Goal: Transaction & Acquisition: Purchase product/service

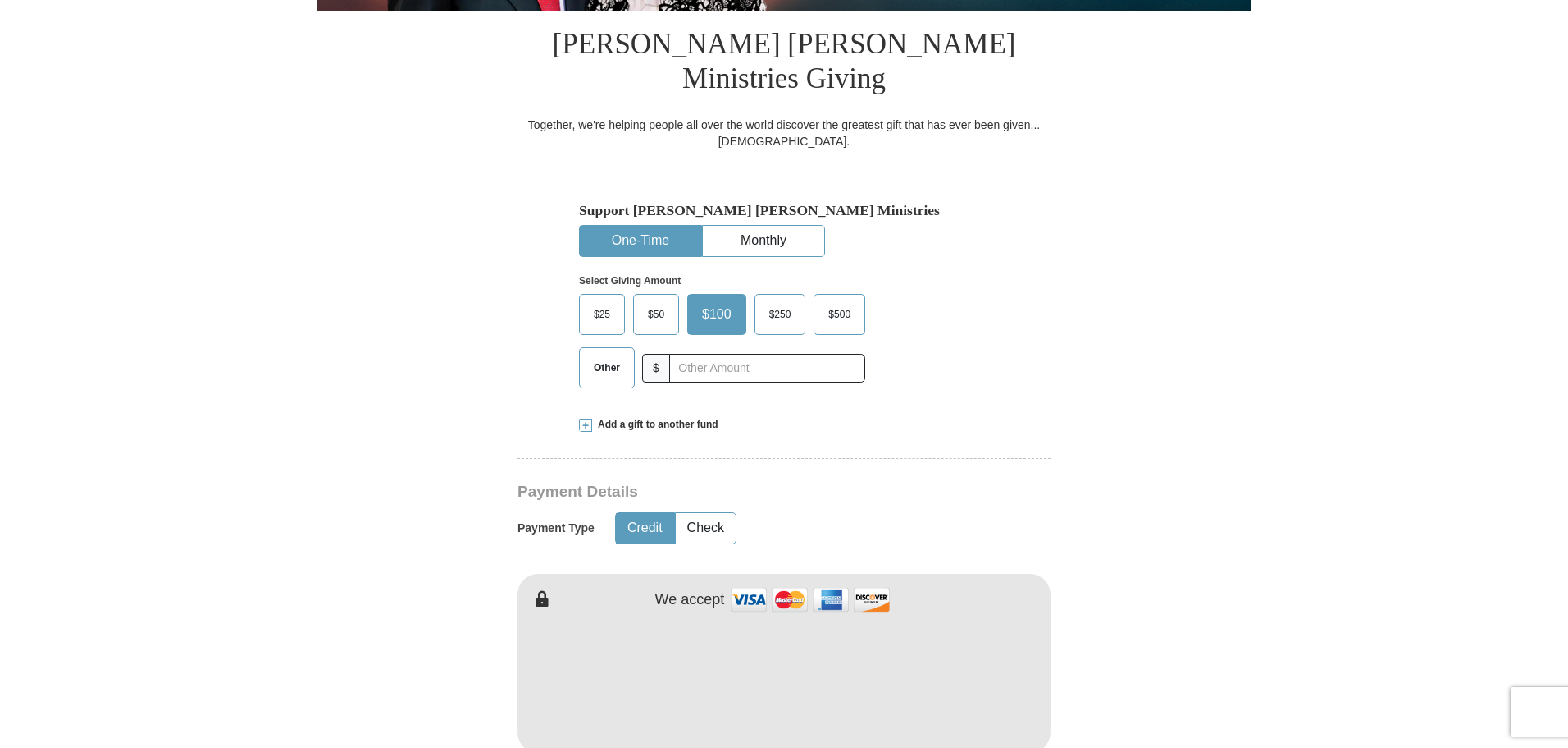
scroll to position [410, 0]
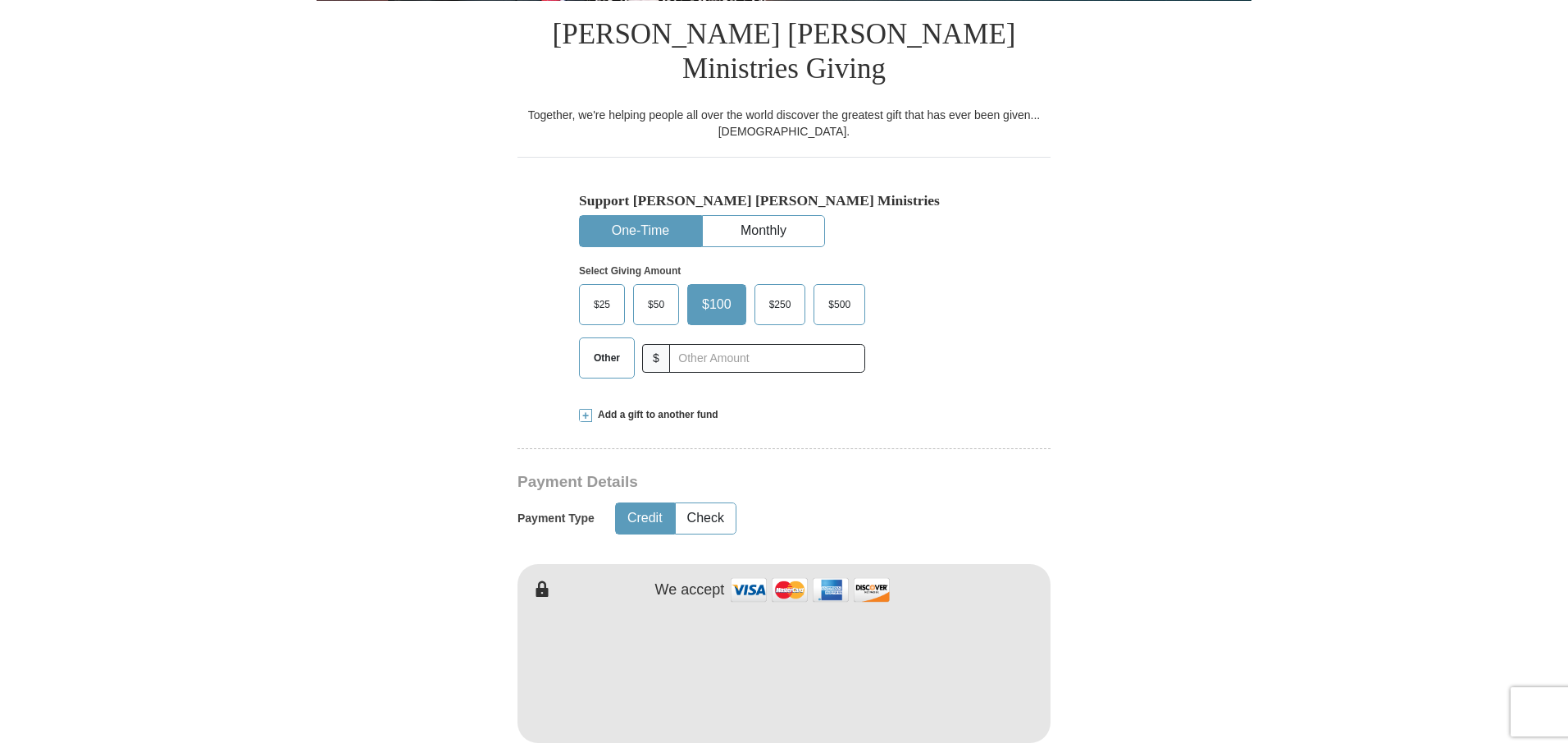
click at [618, 345] on span "Other" at bounding box center [607, 357] width 43 height 24
click at [0, 0] on input "Other" at bounding box center [0, 0] width 0 height 0
click at [710, 344] on input "text" at bounding box center [767, 358] width 182 height 29
click at [698, 344] on input "10000" at bounding box center [767, 358] width 182 height 29
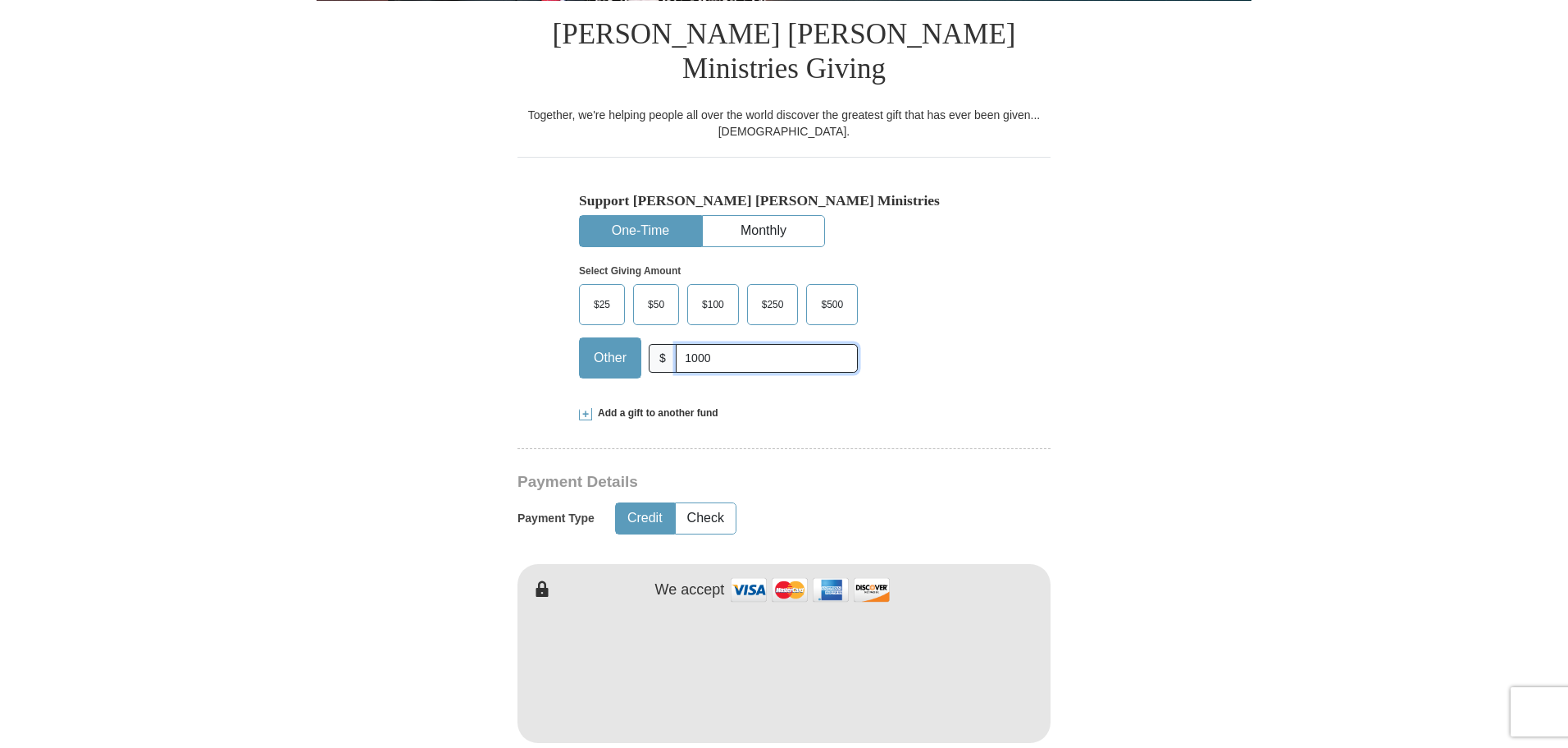
type input "10000"
click at [467, 372] on form "Already have an account? Sign in for faster giving. Don't have an account? Crea…" at bounding box center [784, 685] width 936 height 2058
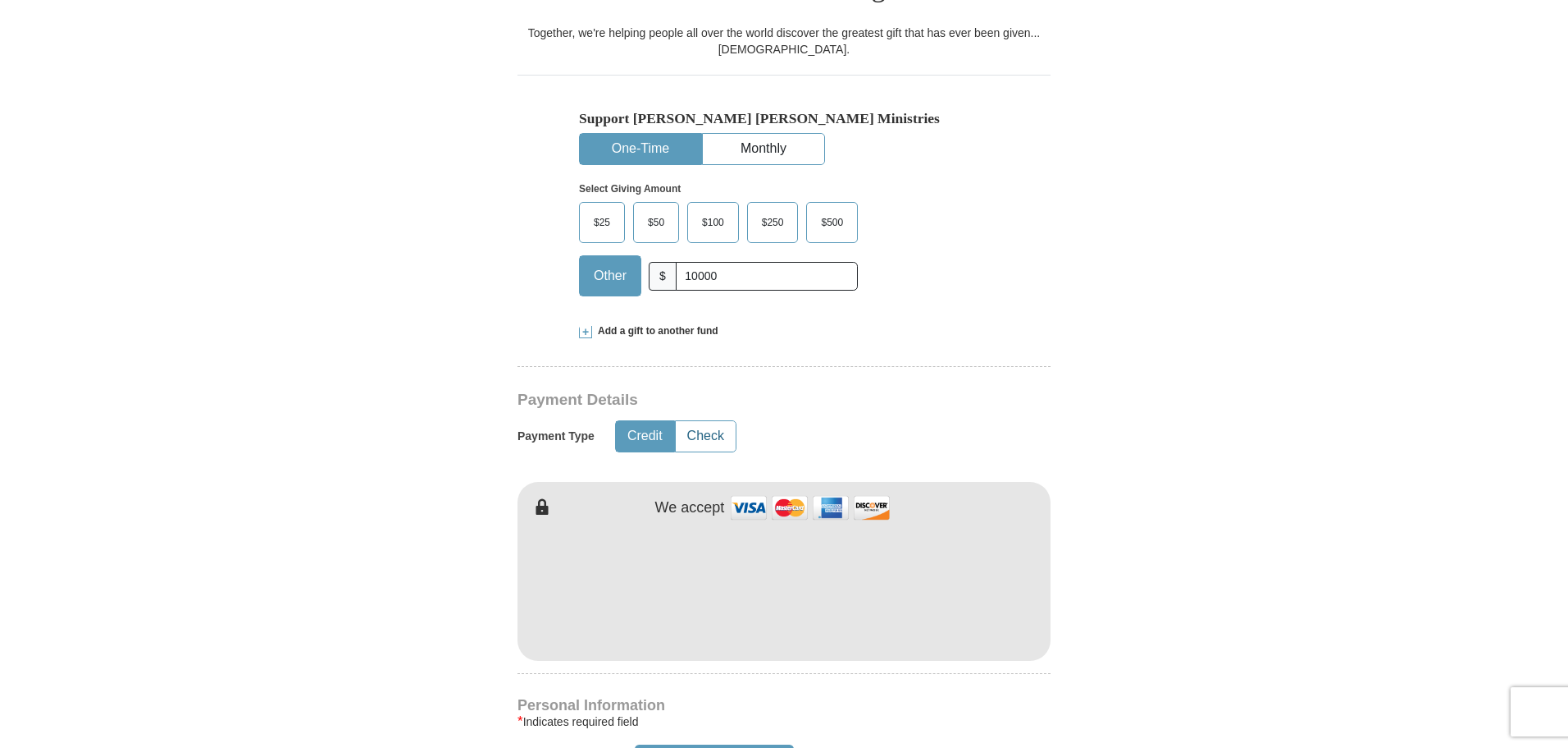
click at [689, 421] on button "Check" at bounding box center [706, 435] width 60 height 31
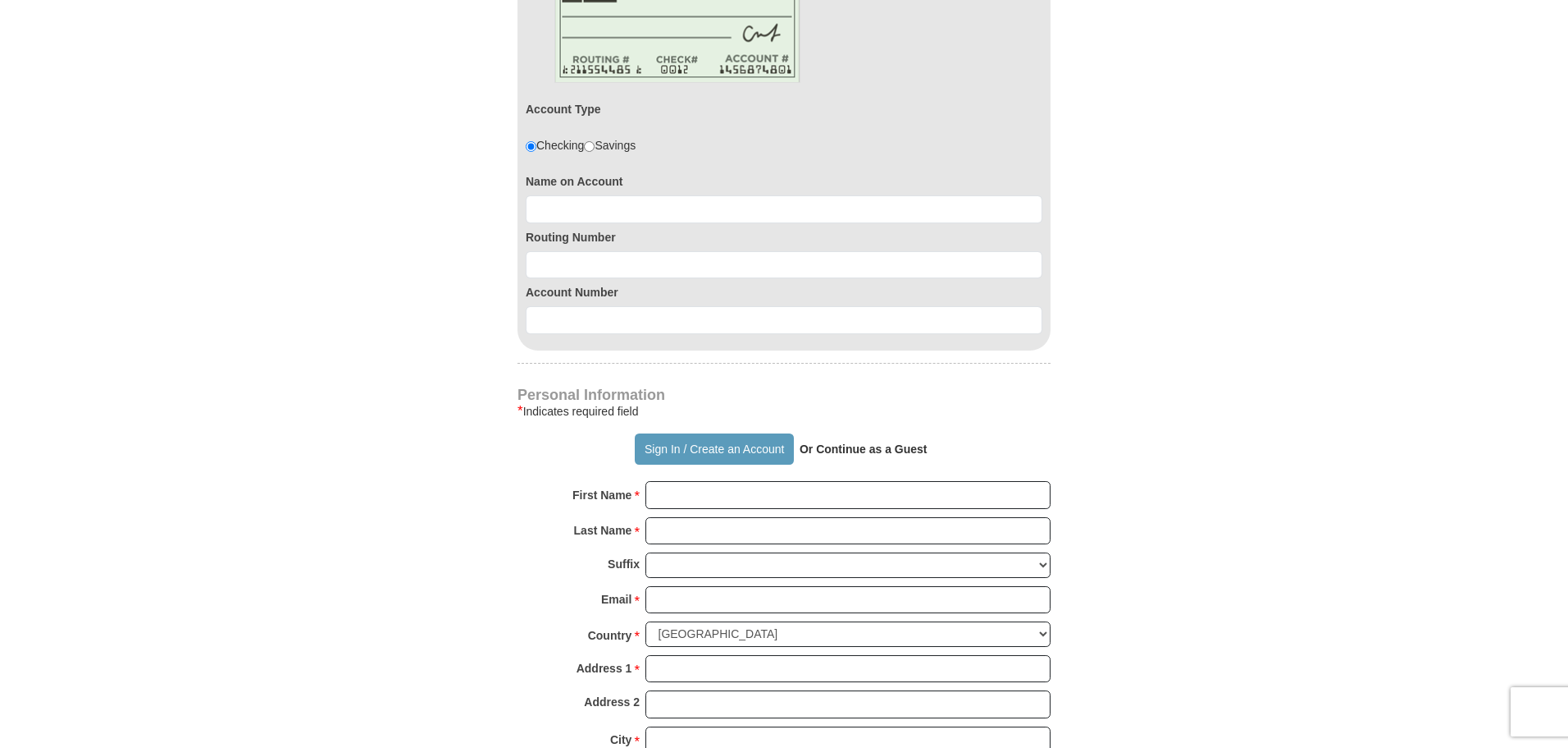
scroll to position [1067, 0]
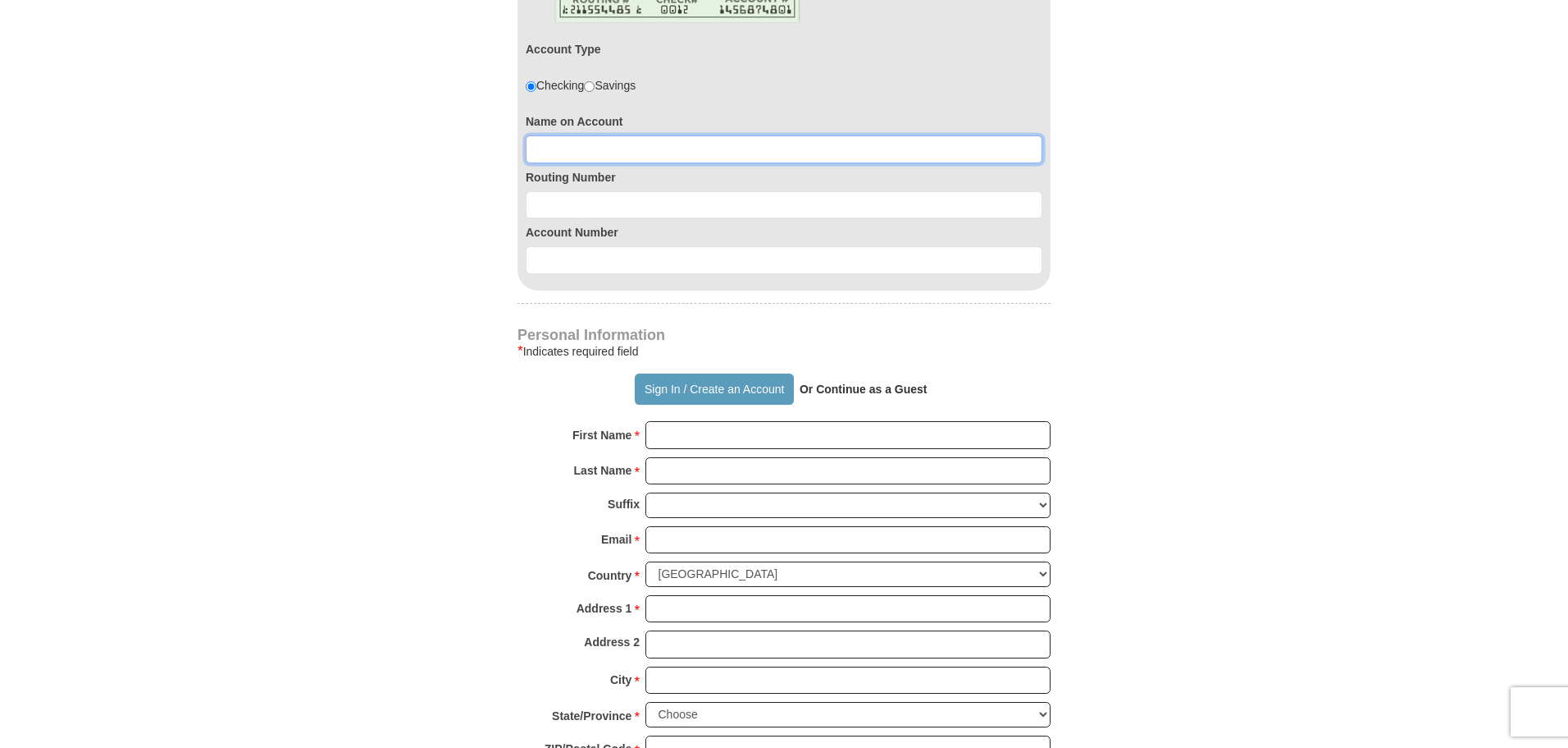
click at [543, 136] on input at bounding box center [784, 150] width 517 height 28
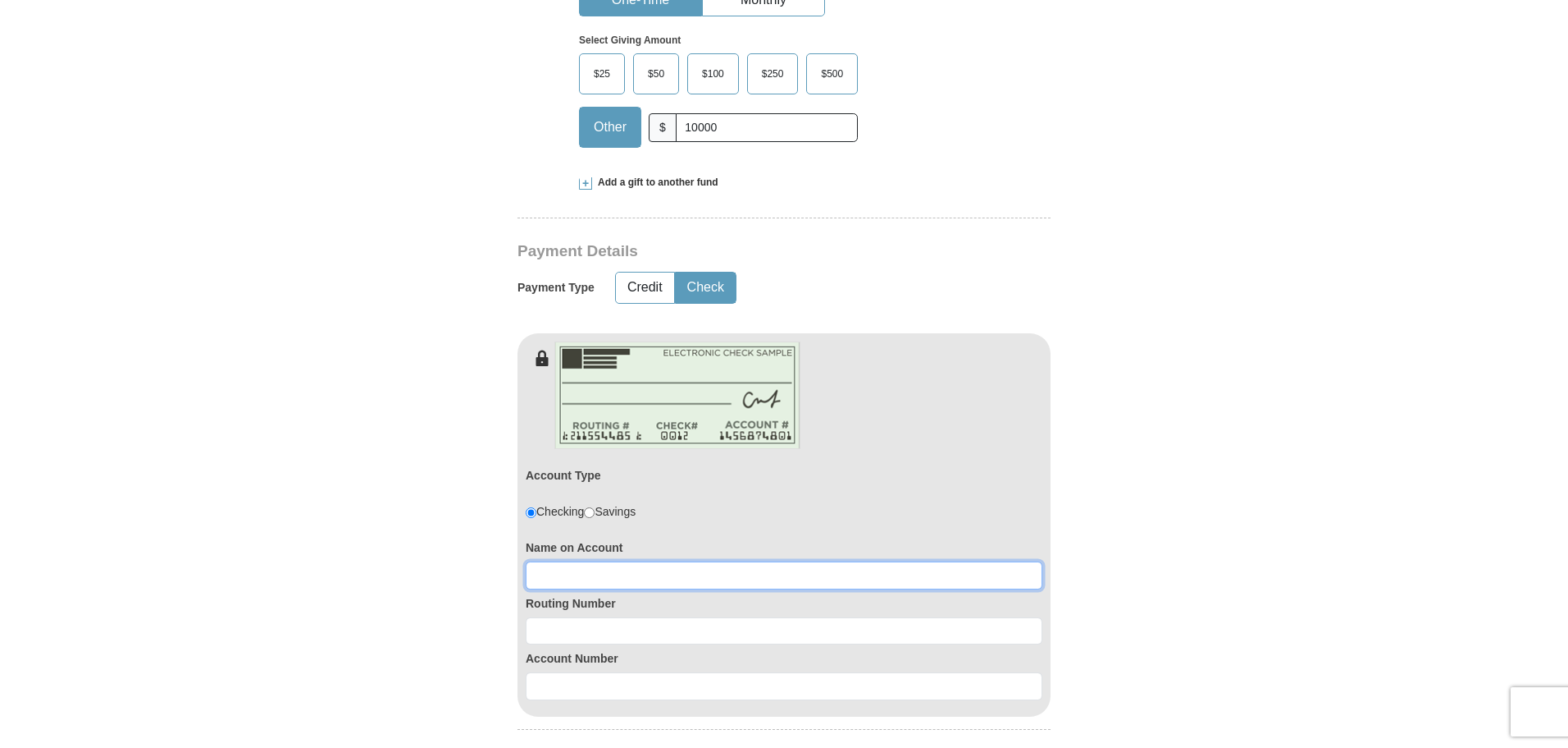
scroll to position [574, 0]
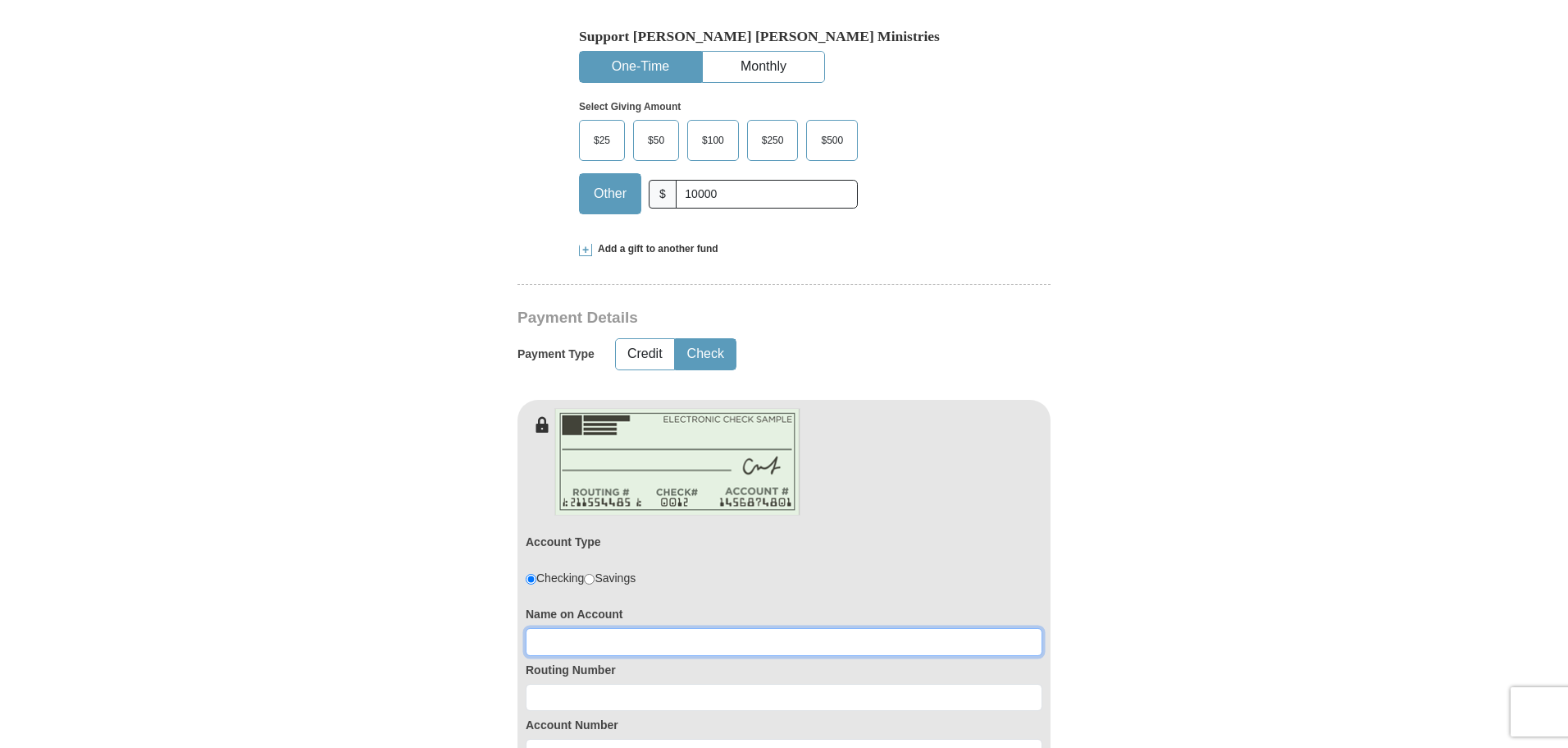
click at [582, 628] on input at bounding box center [784, 642] width 517 height 28
paste input "[PERSON_NAME]"
type input "[PERSON_NAME]"
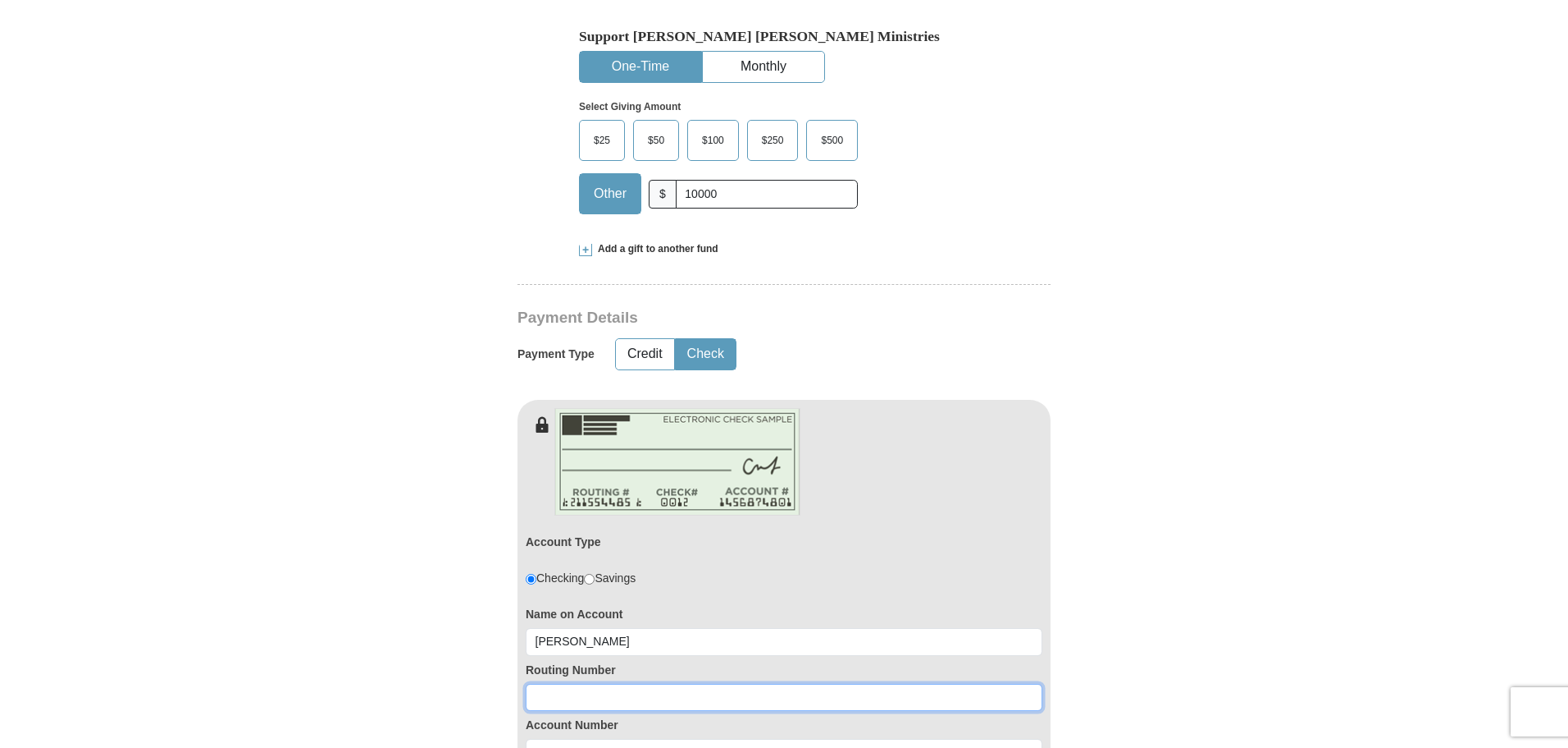
click at [612, 684] on input at bounding box center [784, 698] width 517 height 28
paste input "111903517"
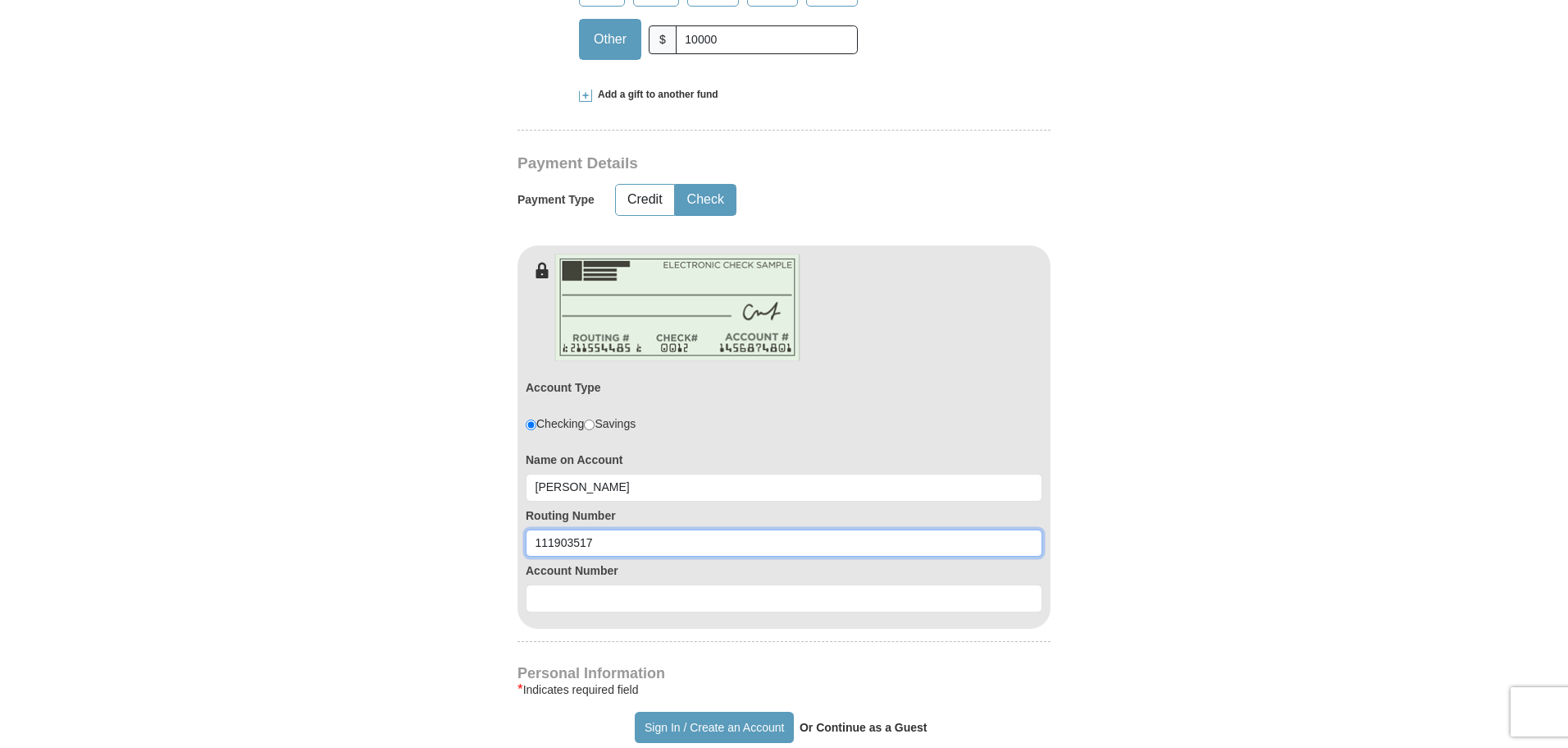
scroll to position [739, 0]
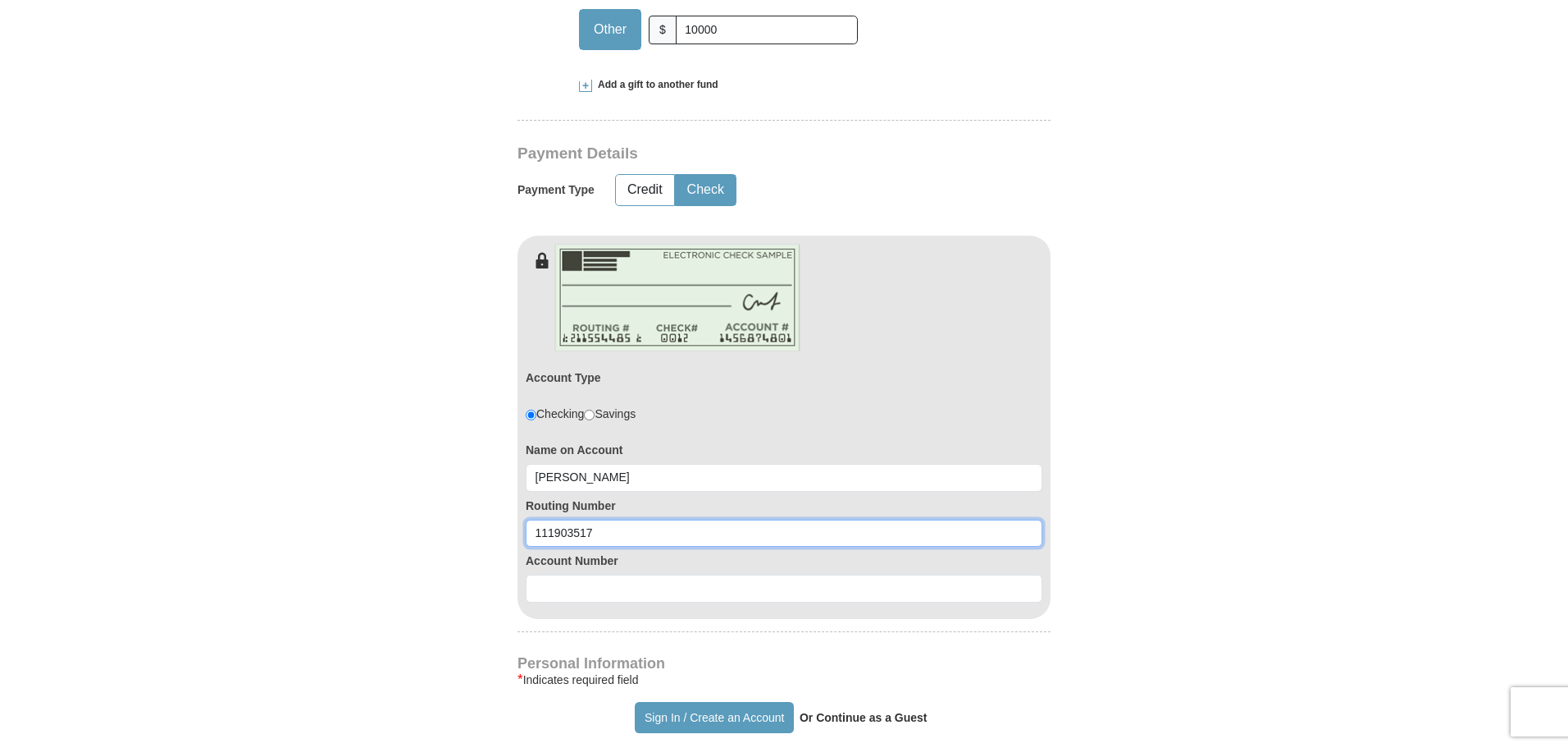
type input "111903517"
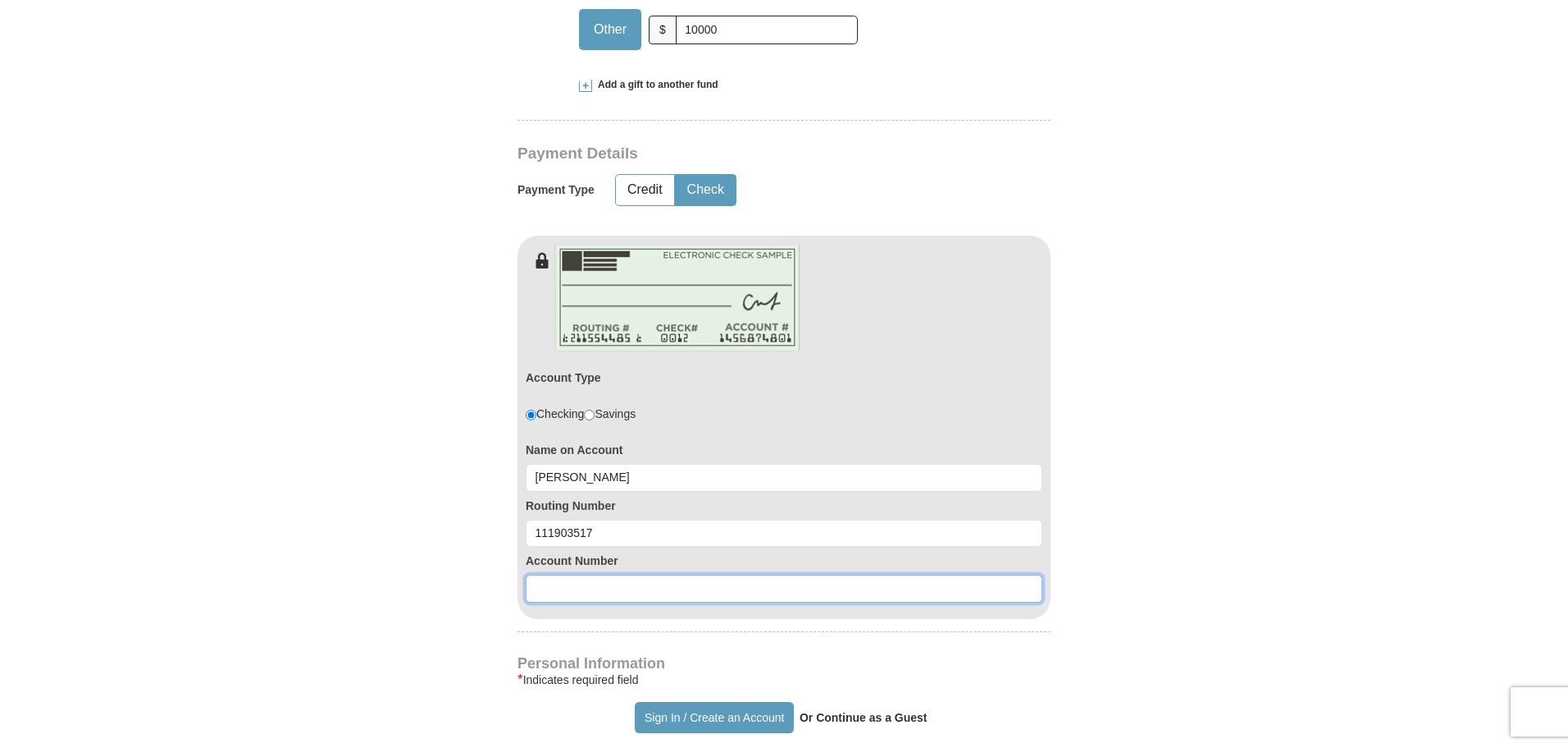
click at [637, 574] on input at bounding box center [784, 588] width 517 height 28
paste input "3704861828"
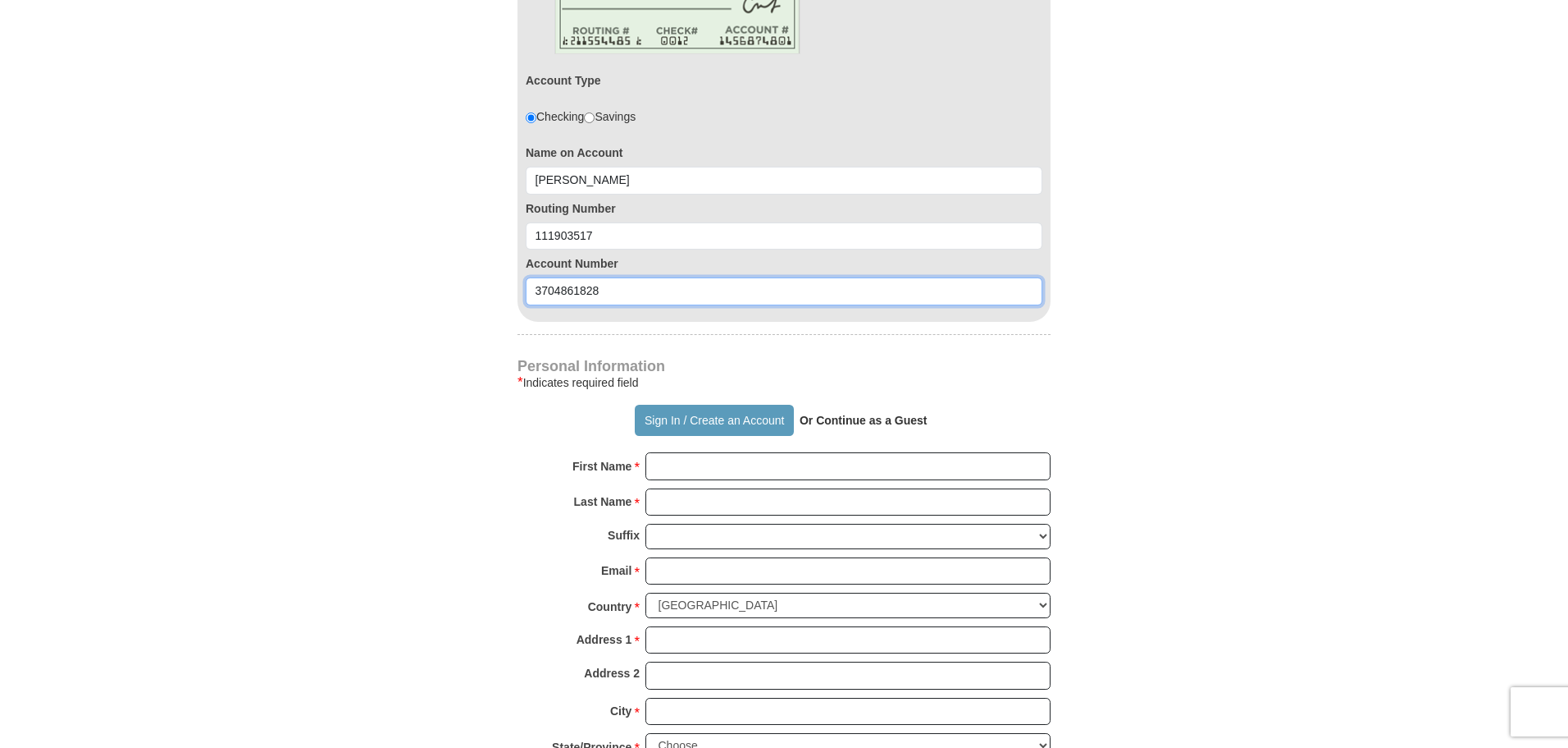
scroll to position [1067, 0]
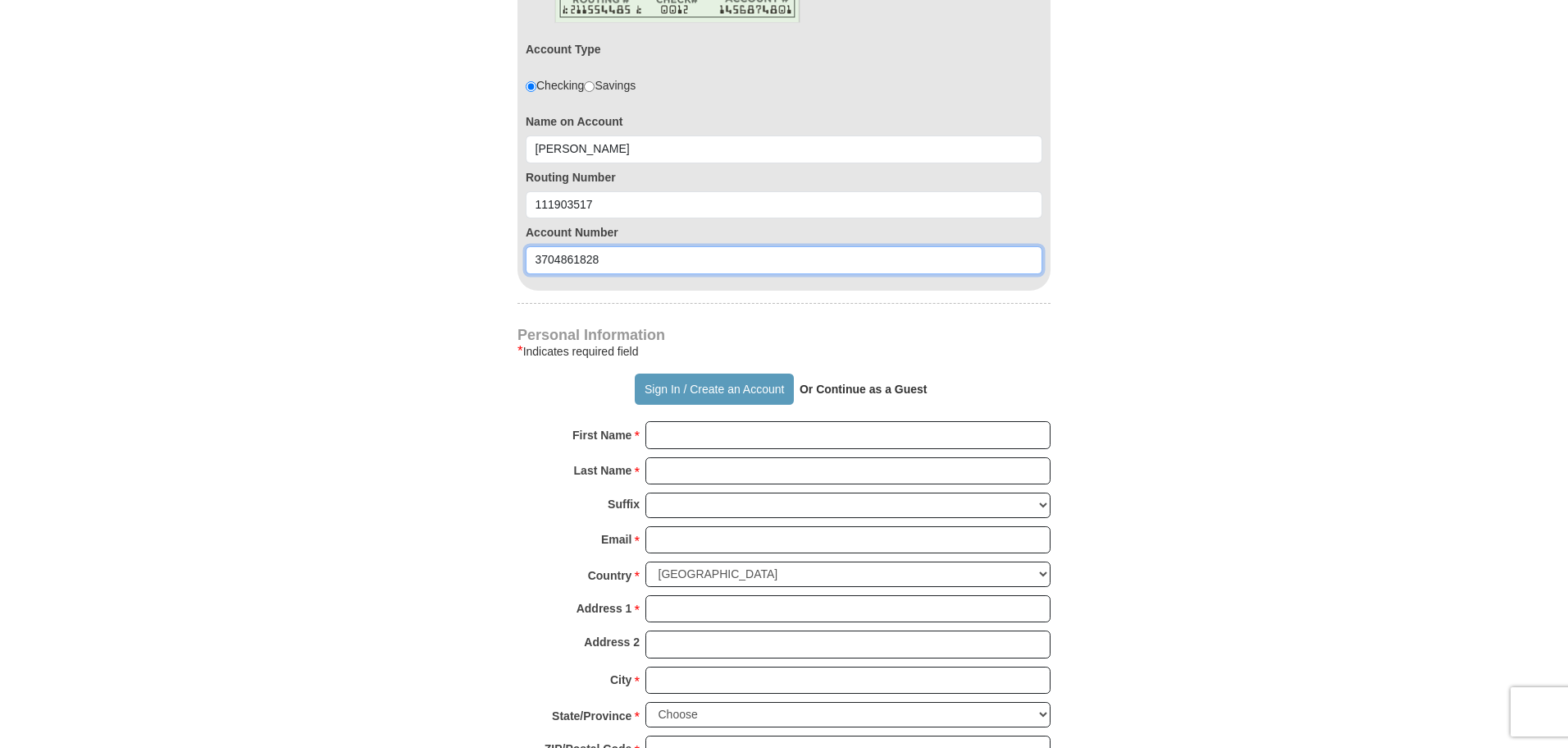
type input "3704861828"
click at [428, 501] on form "Already have an account? Sign in for faster giving. Don't have an account? Crea…" at bounding box center [784, 129] width 936 height 2262
click at [831, 382] on strong "Or Continue as a Guest" at bounding box center [864, 389] width 128 height 13
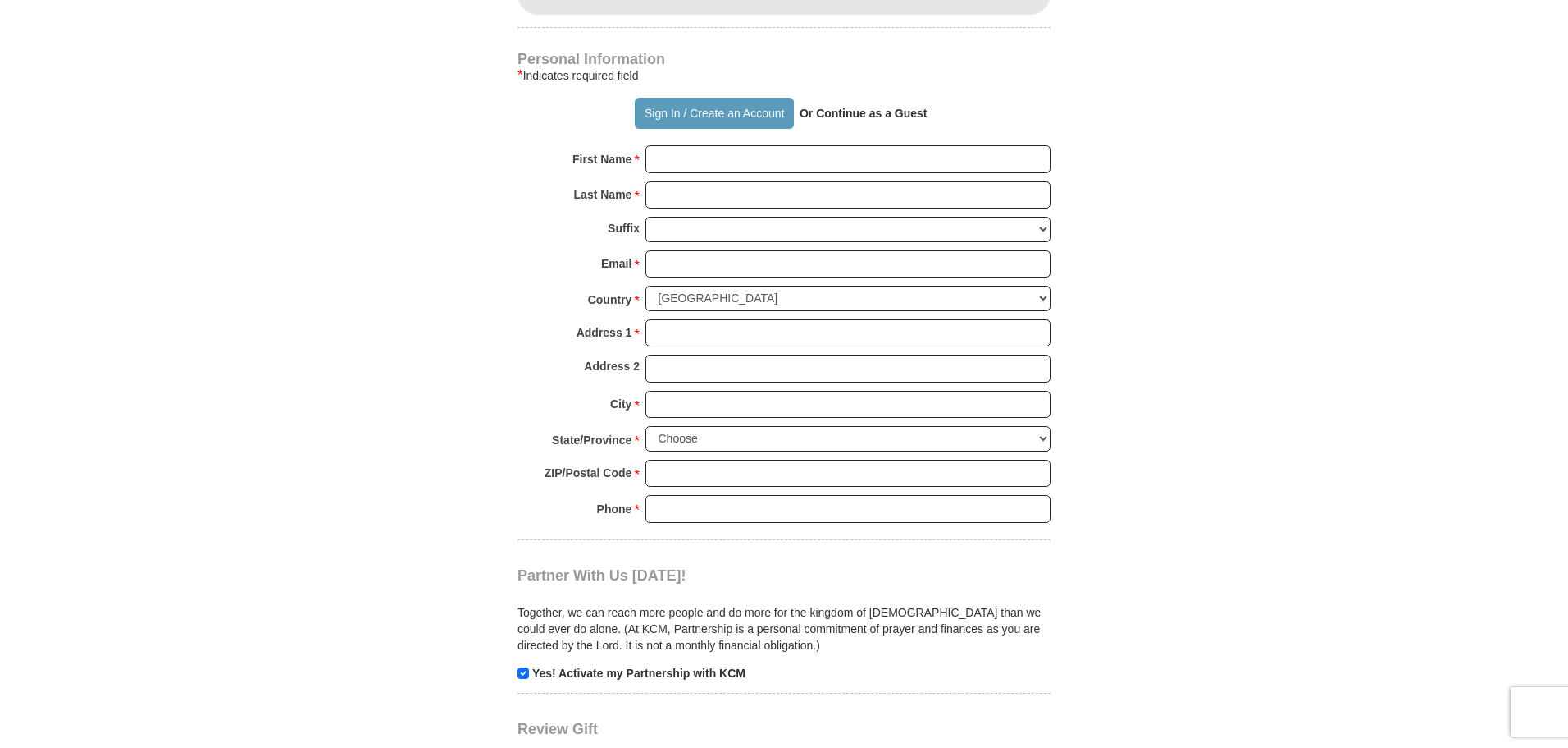
scroll to position [1313, 0]
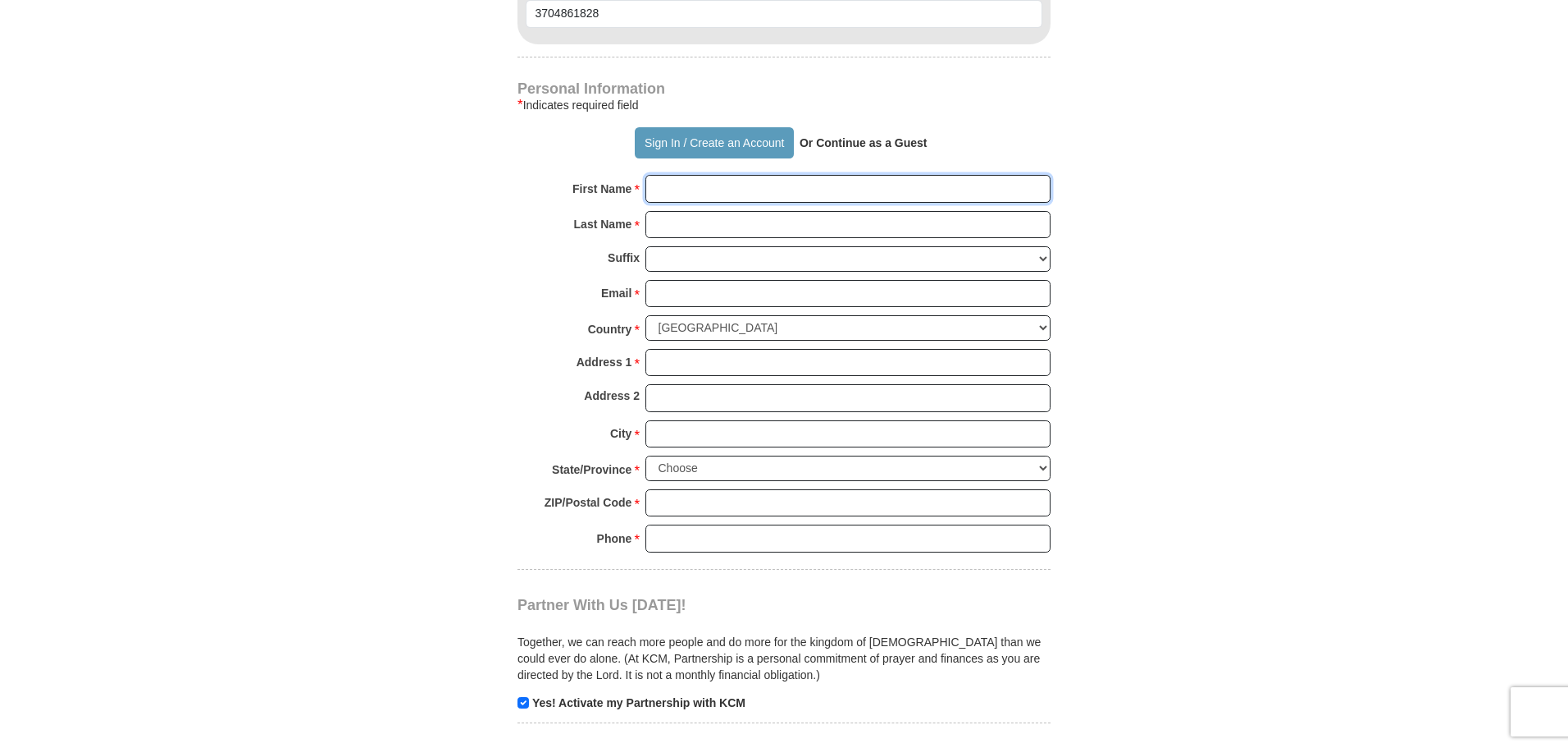
click at [700, 175] on input "First Name *" at bounding box center [848, 189] width 405 height 28
type input "[PERSON_NAME]"
click at [719, 280] on input "Email *" at bounding box center [848, 294] width 405 height 28
paste input "[EMAIL_ADDRESS][DOMAIN_NAME]"
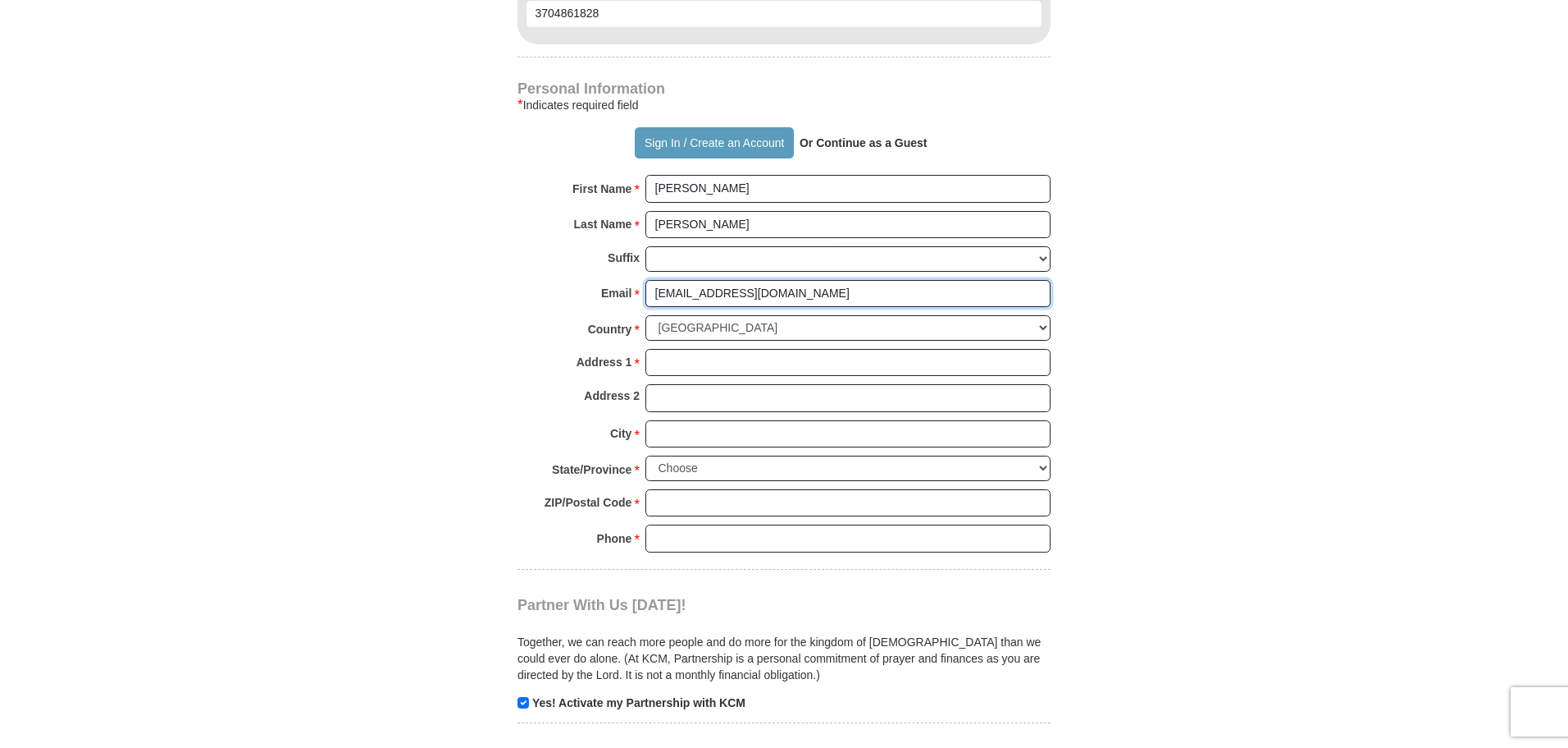
type input "[EMAIL_ADDRESS][DOMAIN_NAME]"
click at [661, 315] on select "[GEOGRAPHIC_DATA] [GEOGRAPHIC_DATA] [GEOGRAPHIC_DATA] [GEOGRAPHIC_DATA] [GEOGRA…" at bounding box center [848, 327] width 405 height 25
click at [645, 315] on select "[GEOGRAPHIC_DATA] [GEOGRAPHIC_DATA] [GEOGRAPHIC_DATA] [GEOGRAPHIC_DATA] [GEOGRA…" at bounding box center [848, 327] width 405 height 25
click at [678, 349] on input "Address 1 *" at bounding box center [848, 363] width 405 height 28
type input "301 S [PERSON_NAME]"
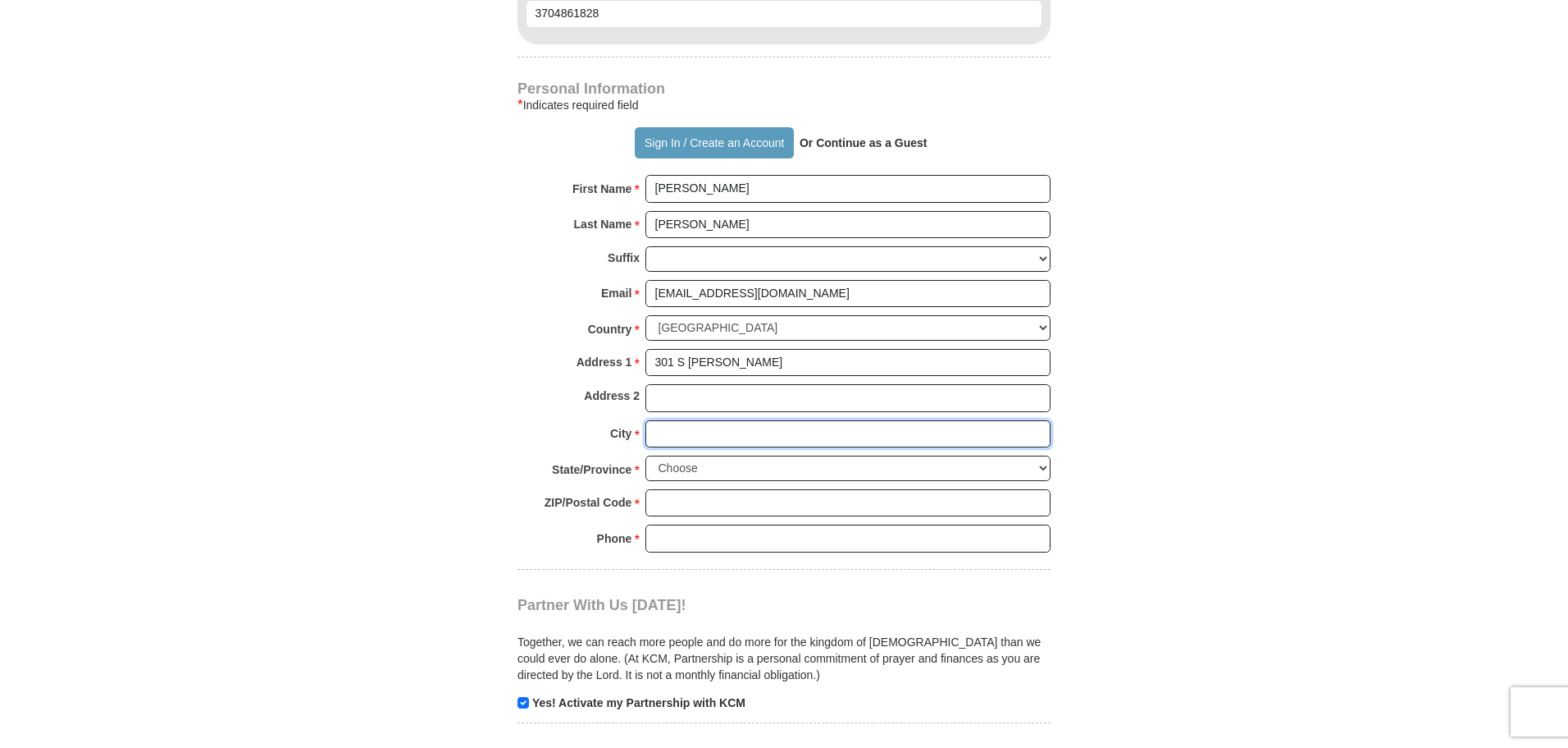
click at [739, 421] on input "City *" at bounding box center [848, 434] width 405 height 28
type input "[PERSON_NAME]"
click at [758, 456] on select "Choose [US_STATE] [US_STATE] [US_STATE] [US_STATE] [US_STATE] Armed Forces Amer…" at bounding box center [848, 468] width 405 height 25
select select "[GEOGRAPHIC_DATA]"
click at [645, 456] on select "Choose [US_STATE] [US_STATE] [US_STATE] [US_STATE] [US_STATE] Armed Forces Amer…" at bounding box center [848, 468] width 405 height 25
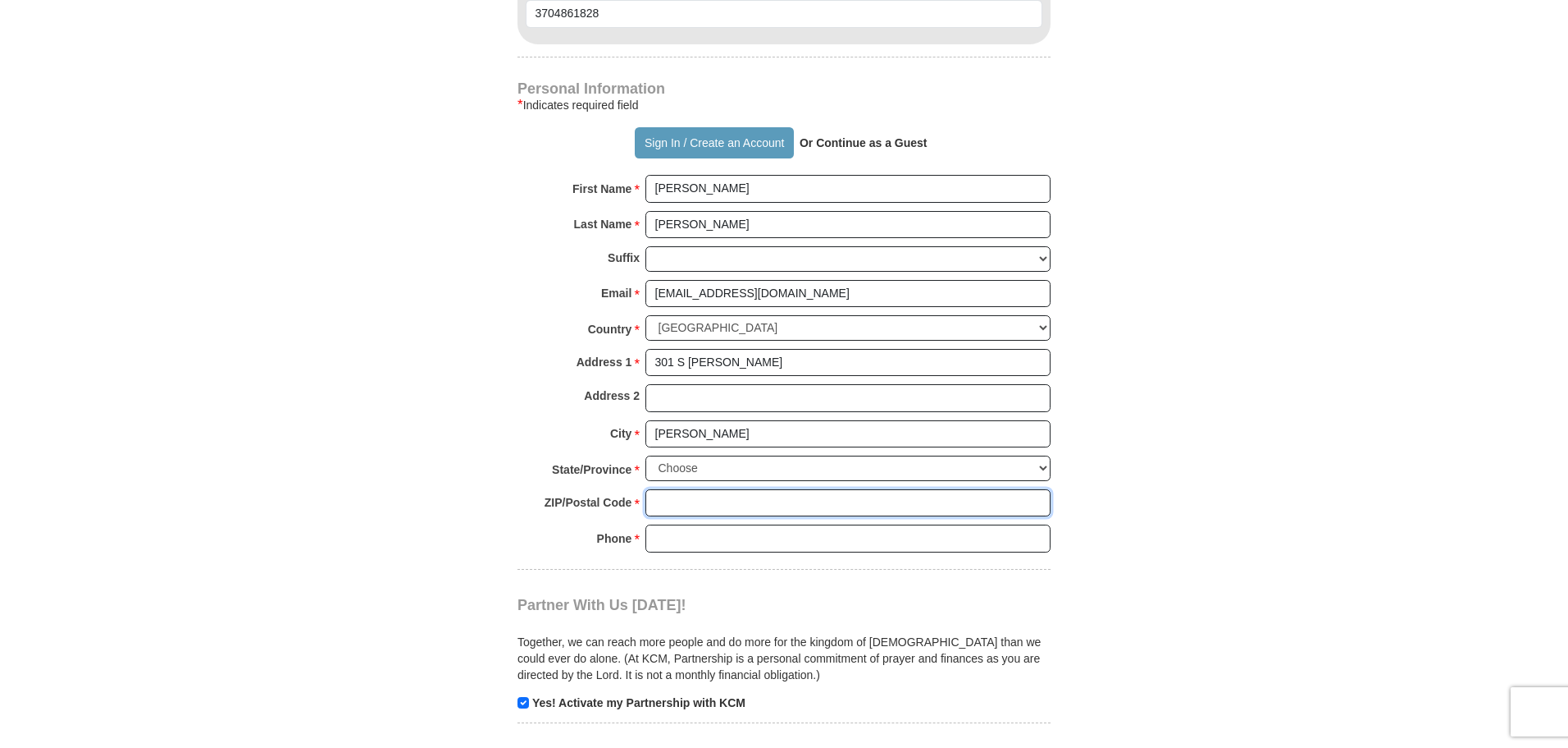
click at [694, 489] on input "ZIP/Postal Code *" at bounding box center [848, 503] width 405 height 28
type input "76028"
click at [679, 525] on input "Phone * *" at bounding box center [848, 539] width 405 height 28
type input "8172957671"
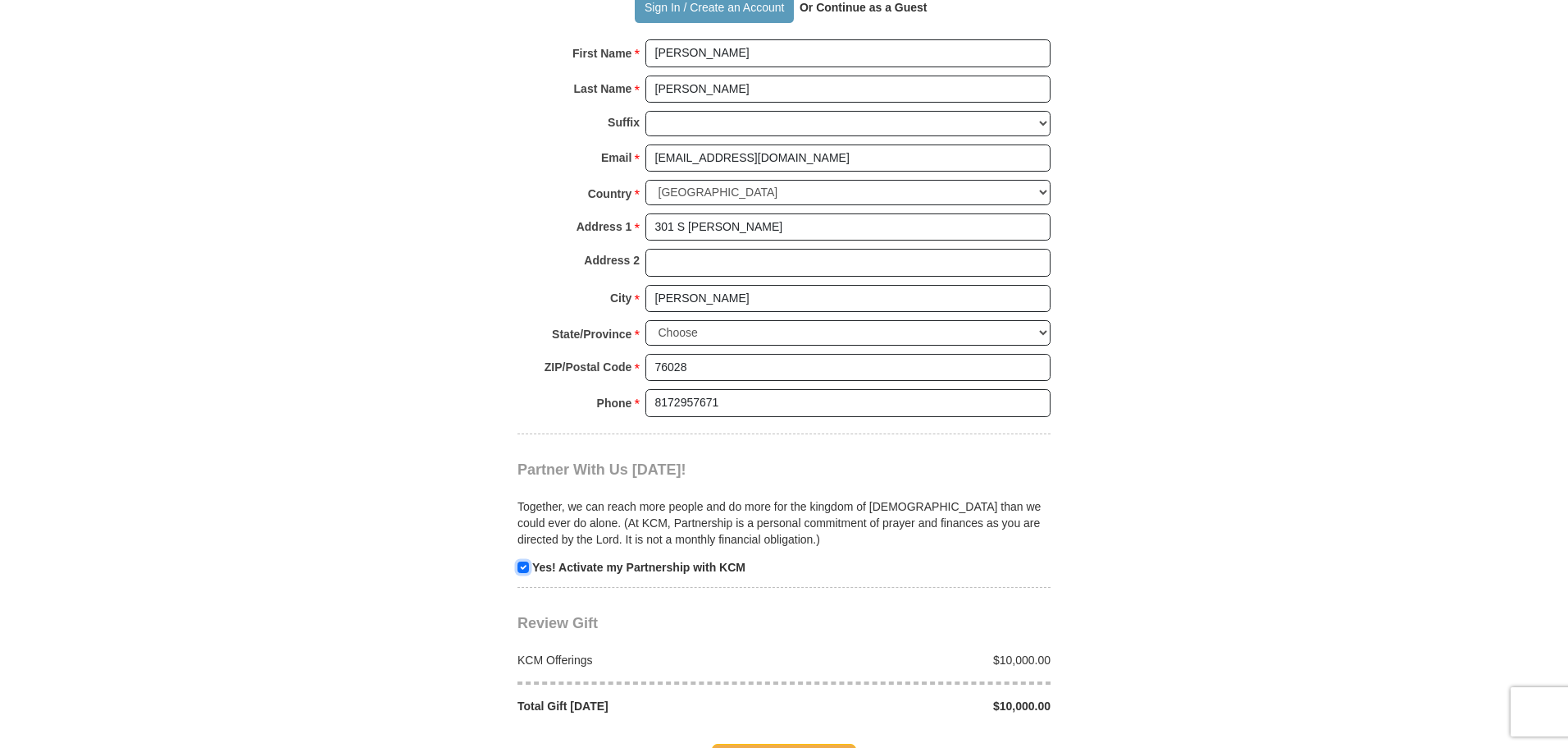
scroll to position [1477, 0]
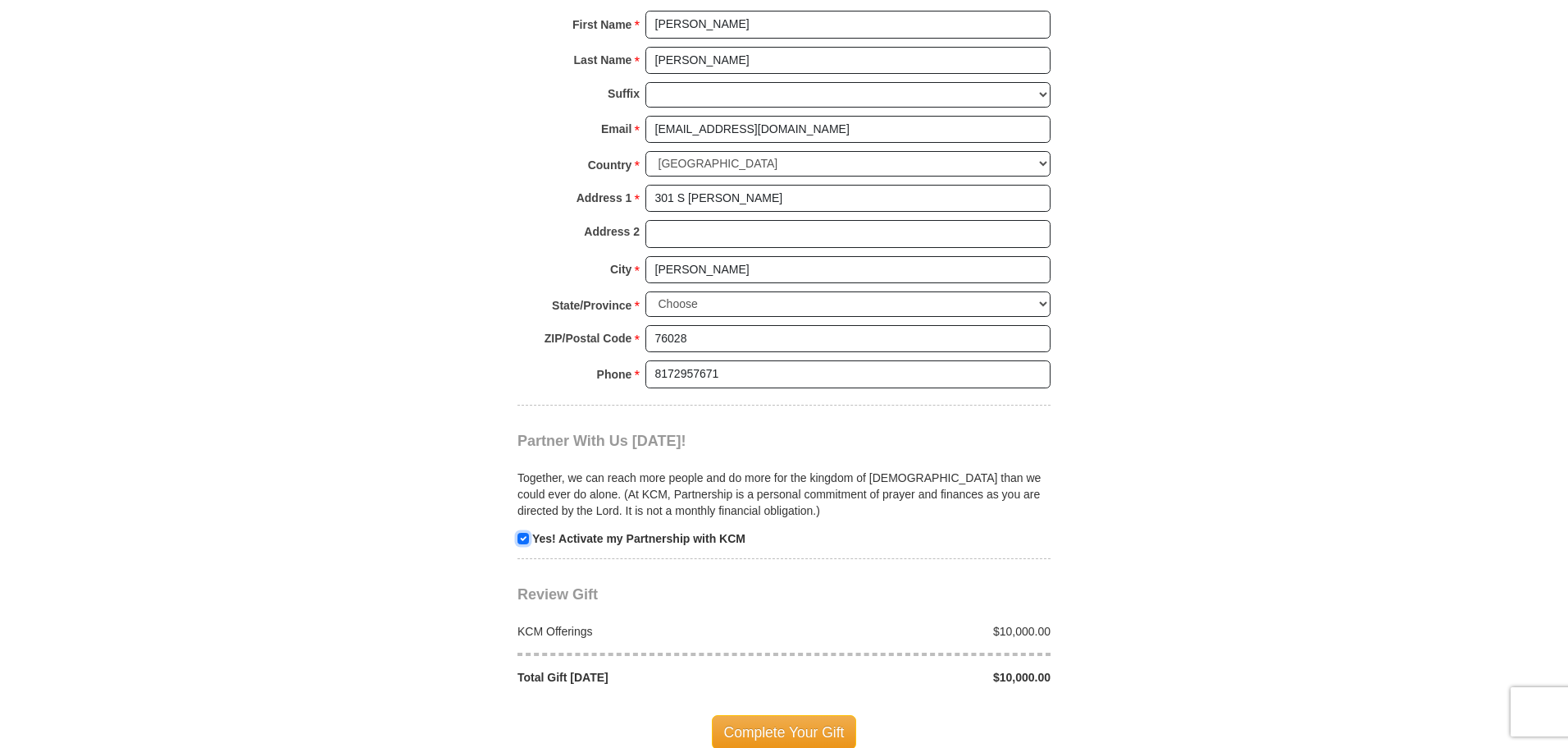
click at [527, 532] on input "checkbox" at bounding box center [524, 538] width 11 height 11
checkbox input "false"
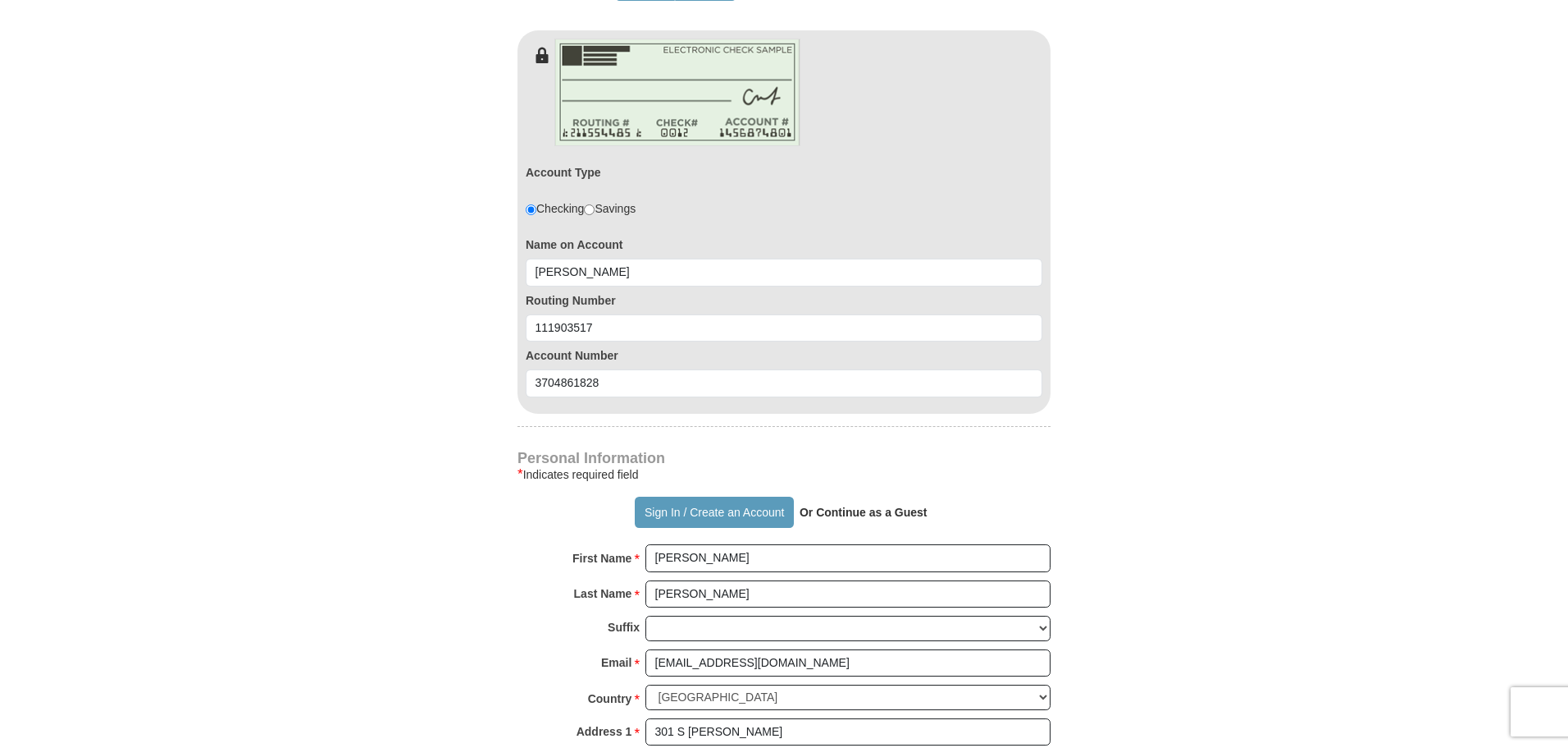
scroll to position [902, 0]
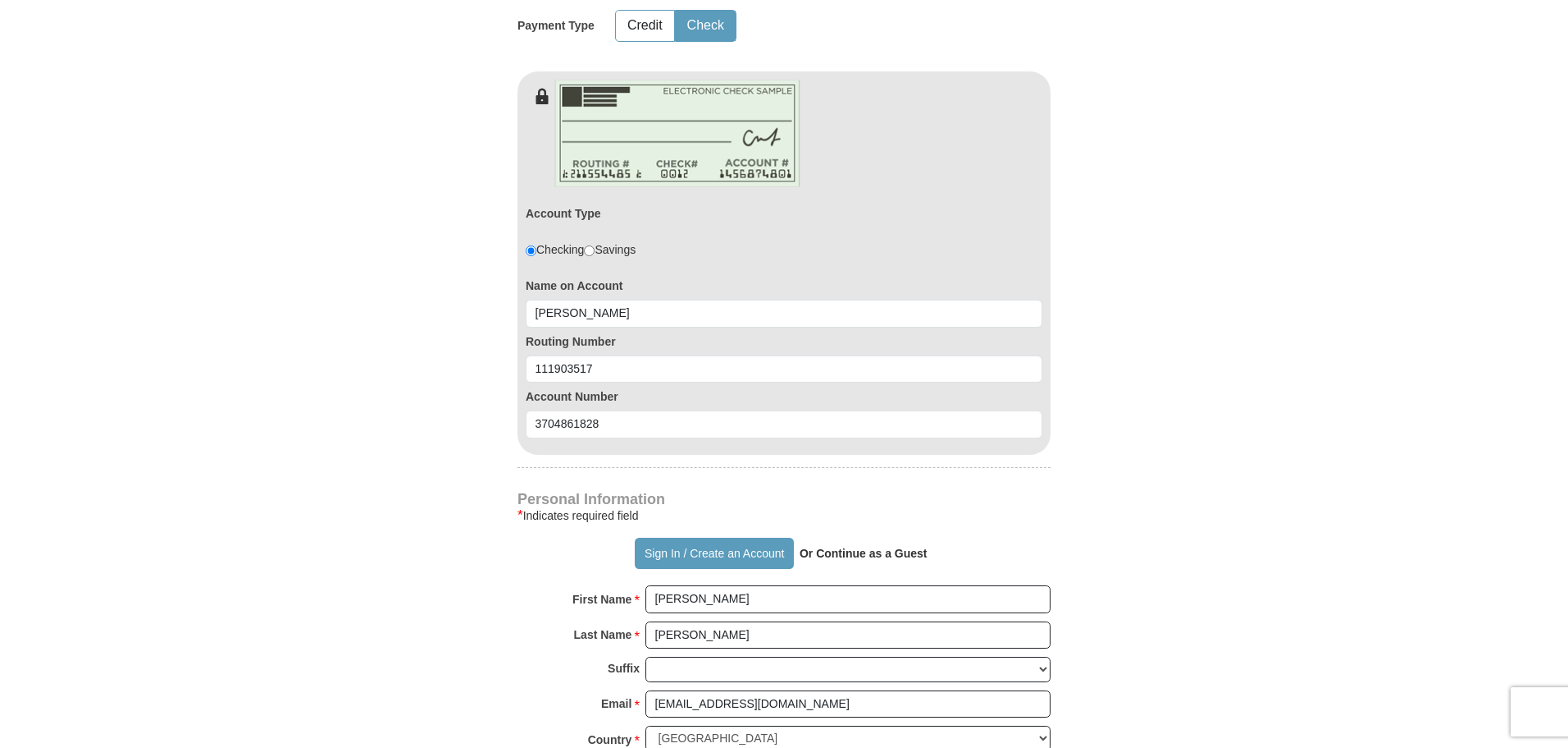
click at [826, 546] on strong "Or Continue as a Guest" at bounding box center [864, 553] width 128 height 13
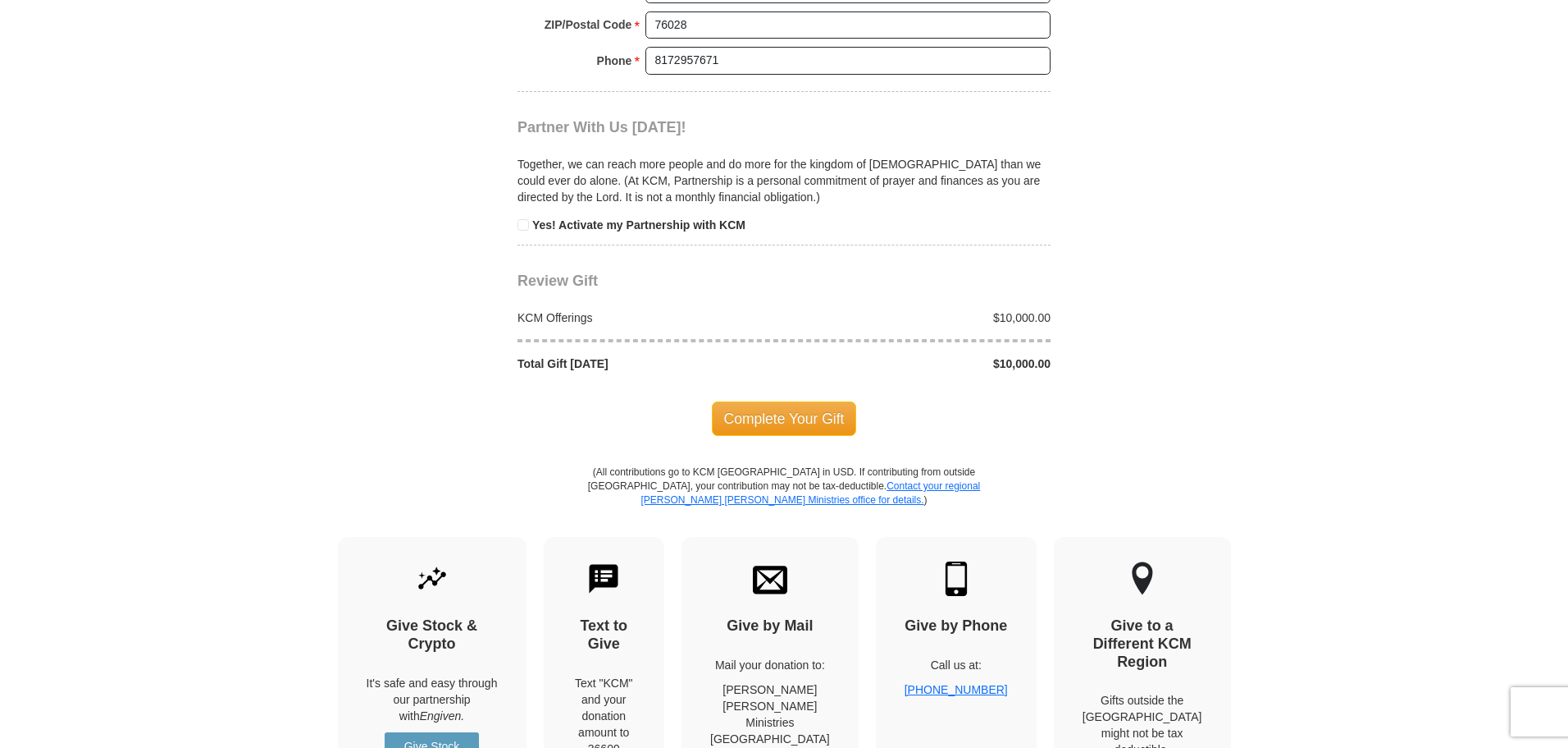
scroll to position [1788, 0]
click at [734, 404] on span "Complete Your Gift" at bounding box center [785, 421] width 145 height 34
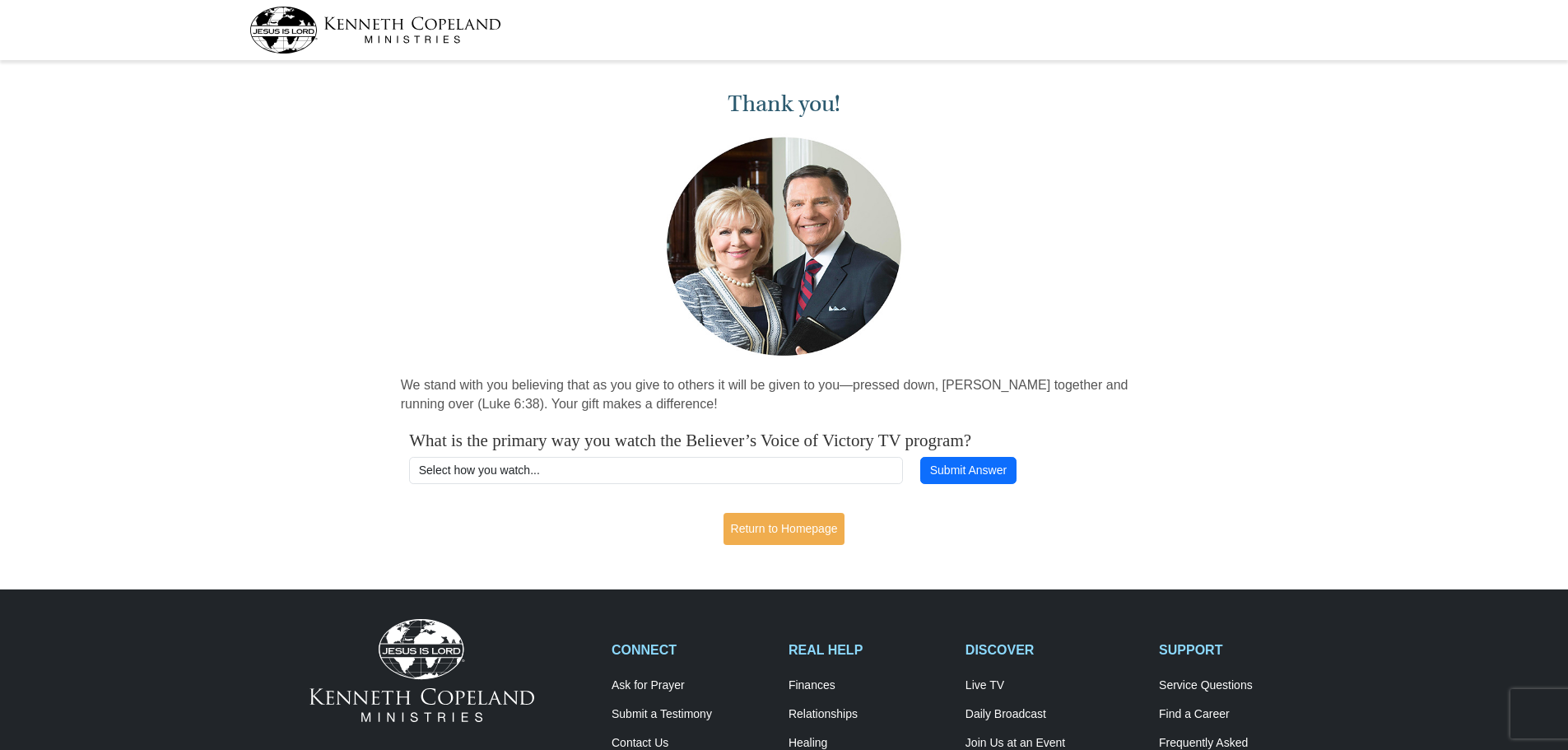
click at [1448, 367] on div "Thank you! We stand with you believing that as you give to others it will be gi…" at bounding box center [784, 312] width 1568 height 491
click at [749, 523] on link "Return to Homepage" at bounding box center [784, 528] width 122 height 32
